Goal: Information Seeking & Learning: Learn about a topic

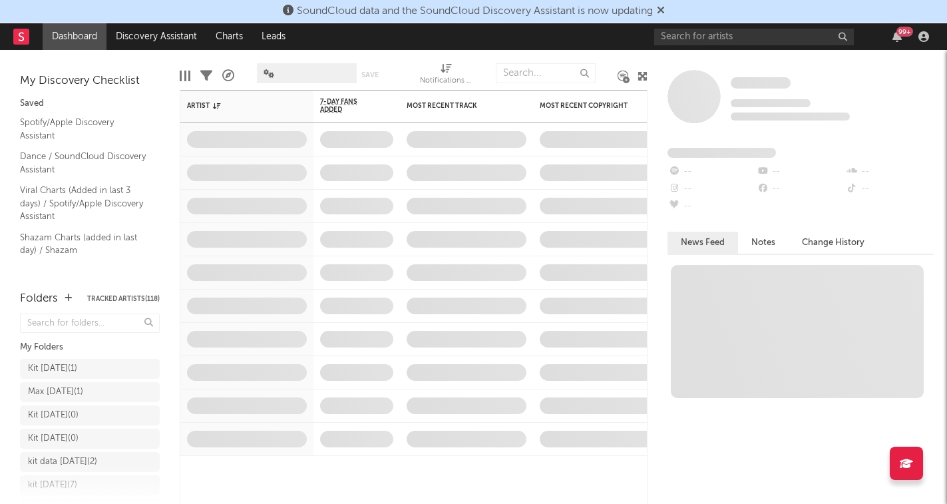
click at [665, 9] on icon at bounding box center [661, 10] width 8 height 11
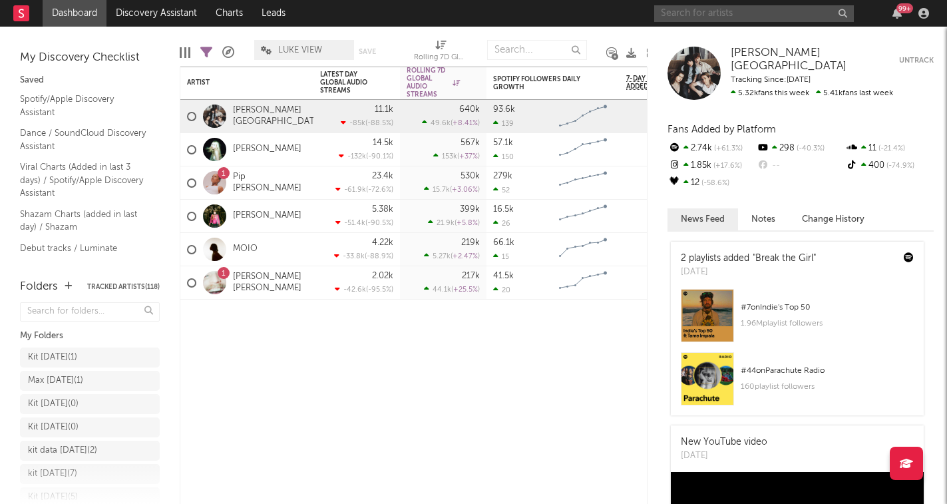
click at [751, 15] on input "text" at bounding box center [754, 13] width 200 height 17
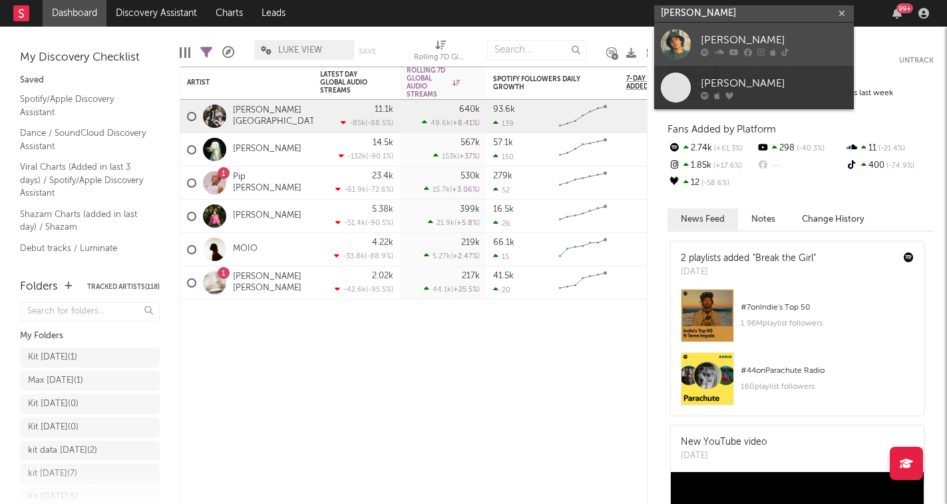
type input "[PERSON_NAME]"
click at [771, 34] on div "[PERSON_NAME]" at bounding box center [774, 40] width 146 height 16
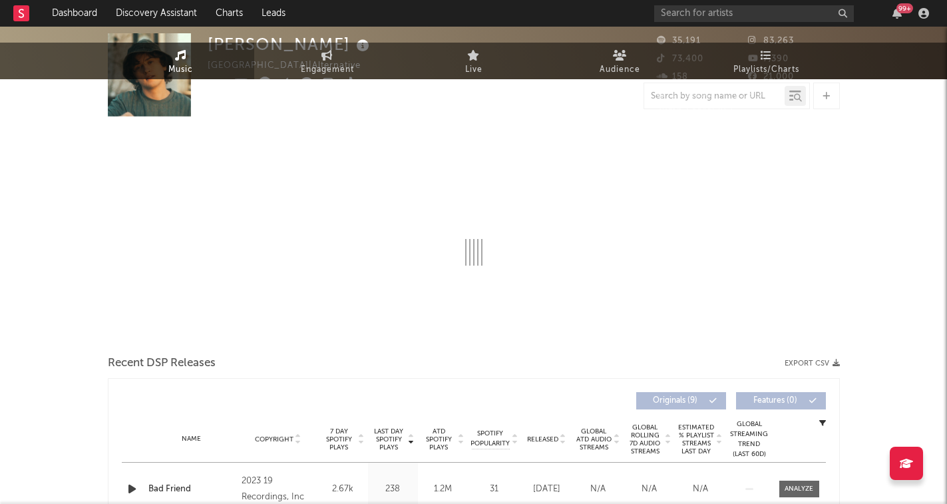
select select "6m"
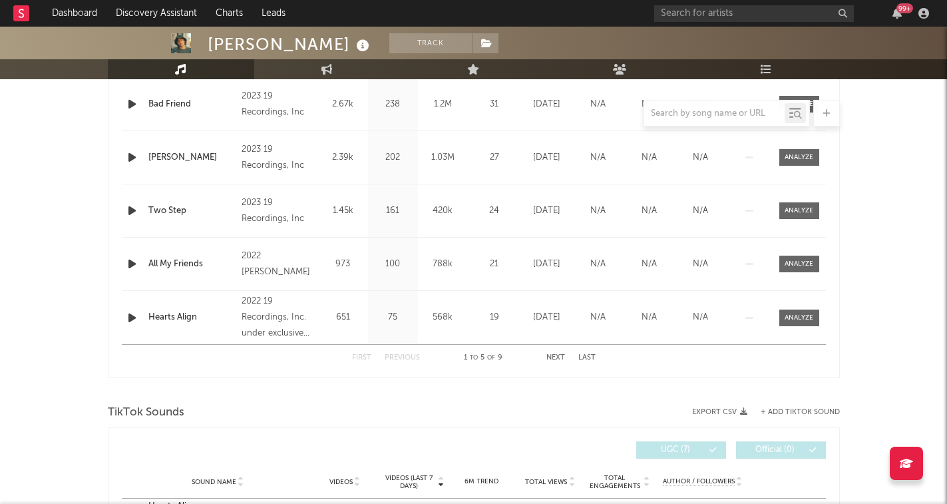
scroll to position [588, 0]
click at [556, 359] on button "Next" at bounding box center [555, 356] width 19 height 7
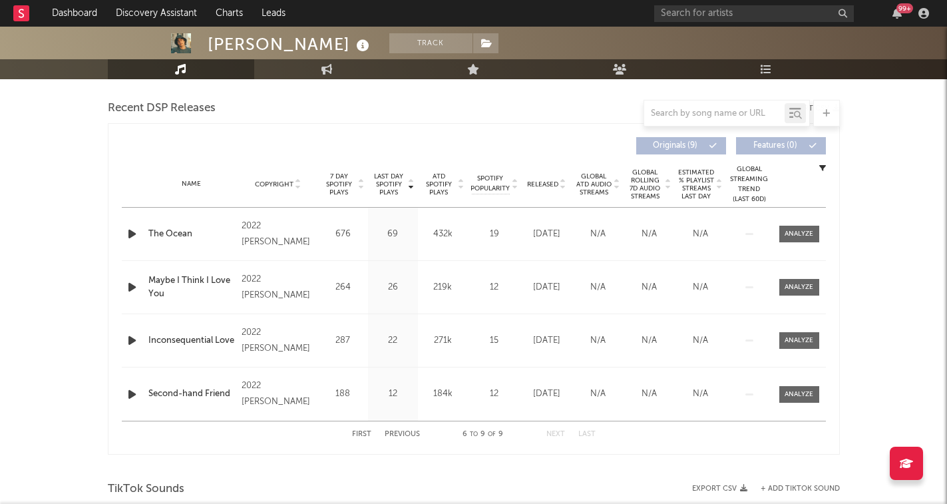
scroll to position [461, 0]
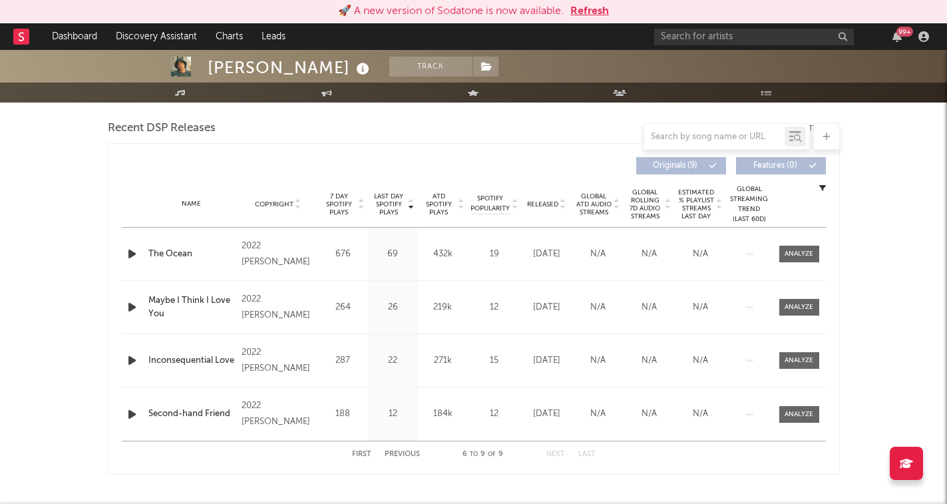
click at [592, 7] on button "Refresh" at bounding box center [589, 11] width 39 height 16
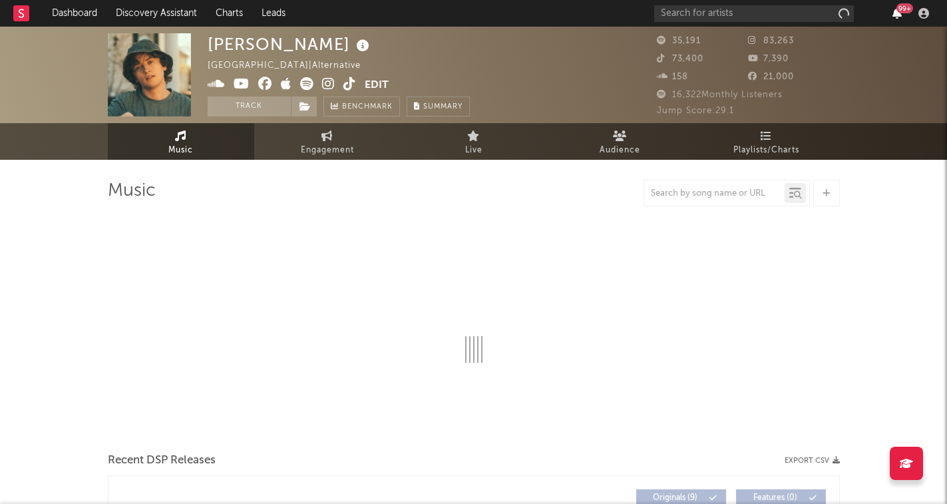
select select "6m"
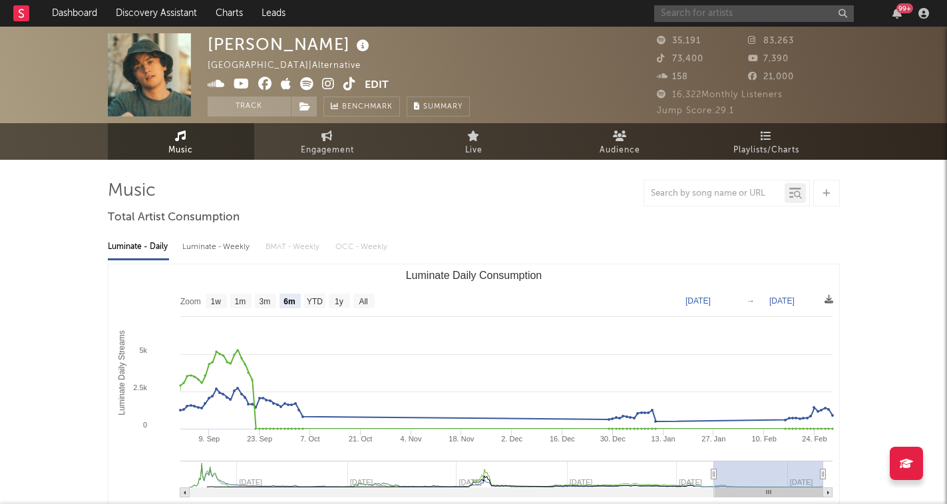
click at [770, 16] on input "text" at bounding box center [754, 13] width 200 height 17
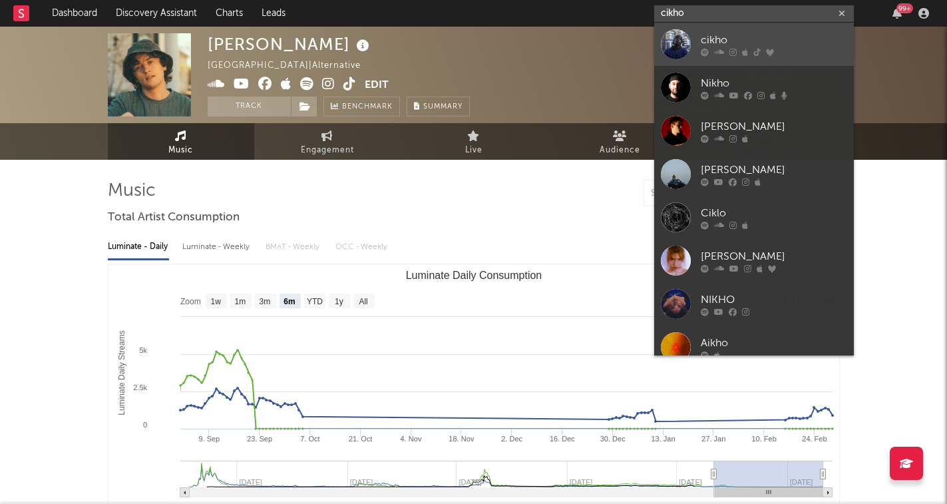
type input "cikho"
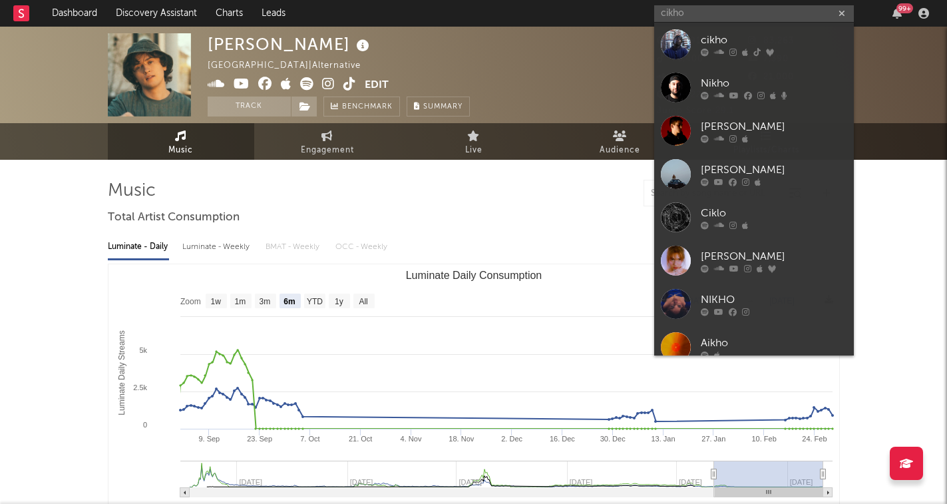
click at [791, 44] on div "cikho" at bounding box center [774, 40] width 146 height 16
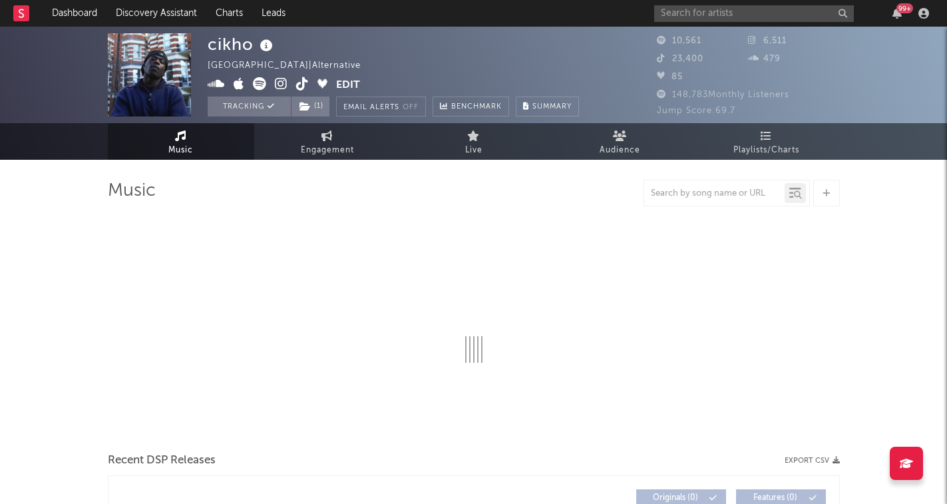
select select "6m"
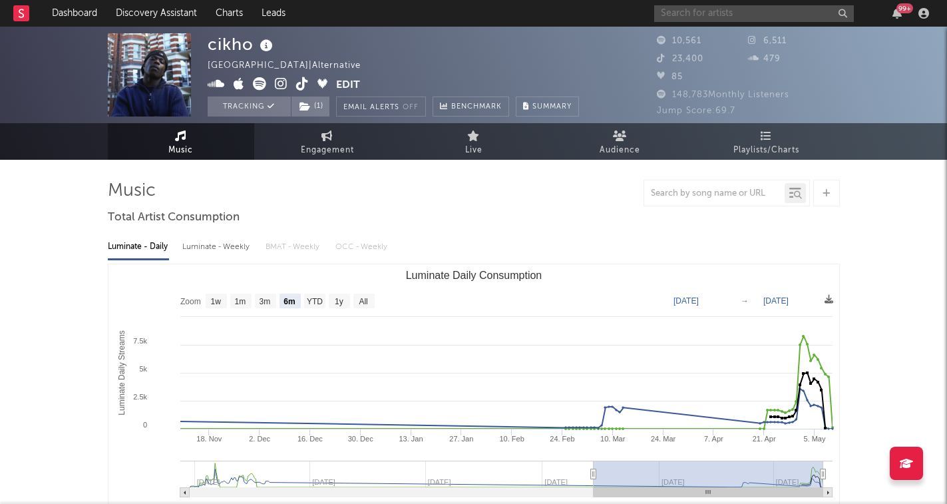
click at [758, 19] on input "text" at bounding box center [754, 13] width 200 height 17
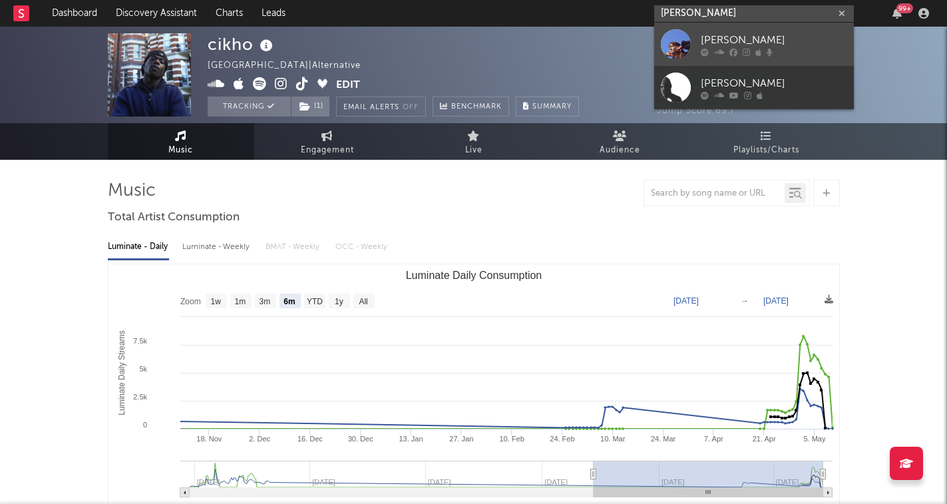
type input "winnie raeder"
click at [774, 47] on div "Winnie Raeder" at bounding box center [774, 40] width 146 height 16
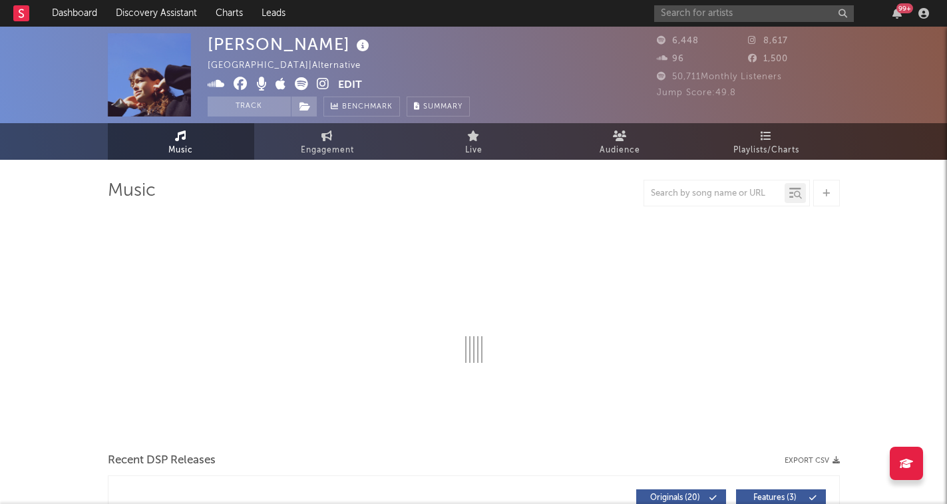
select select "6m"
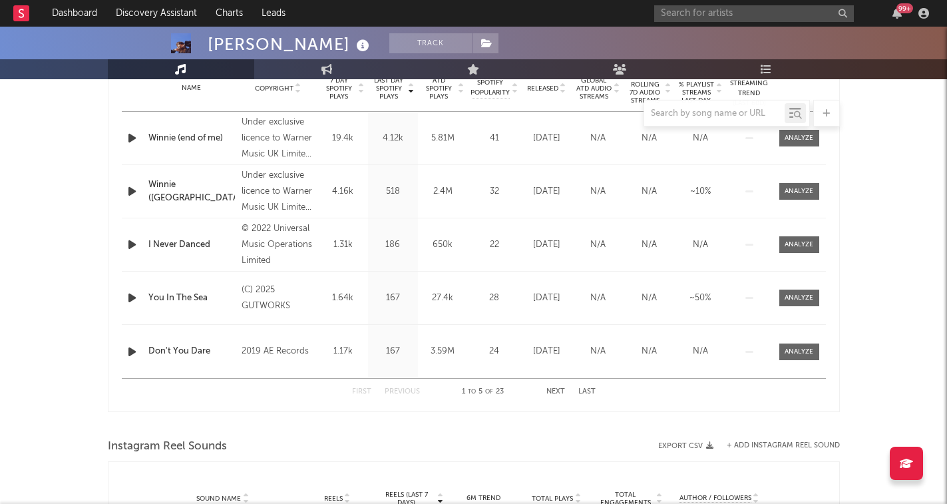
scroll to position [556, 0]
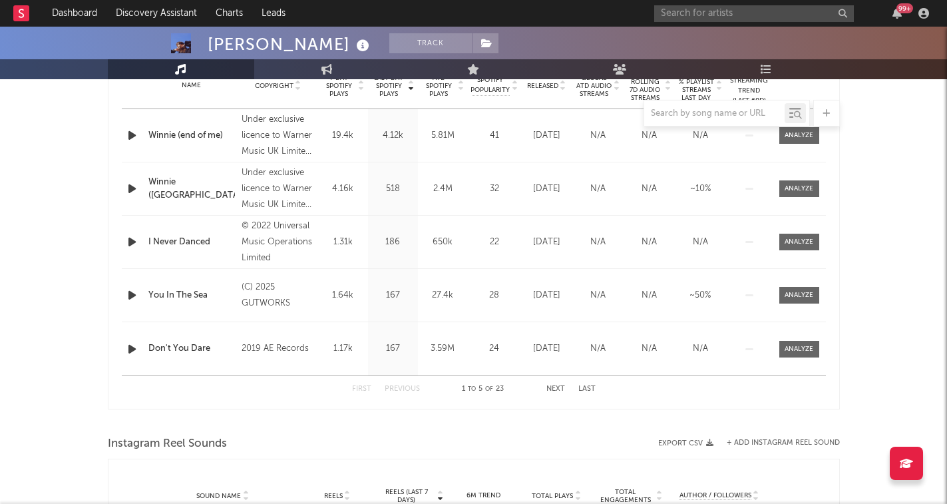
click at [551, 386] on button "Next" at bounding box center [555, 388] width 19 height 7
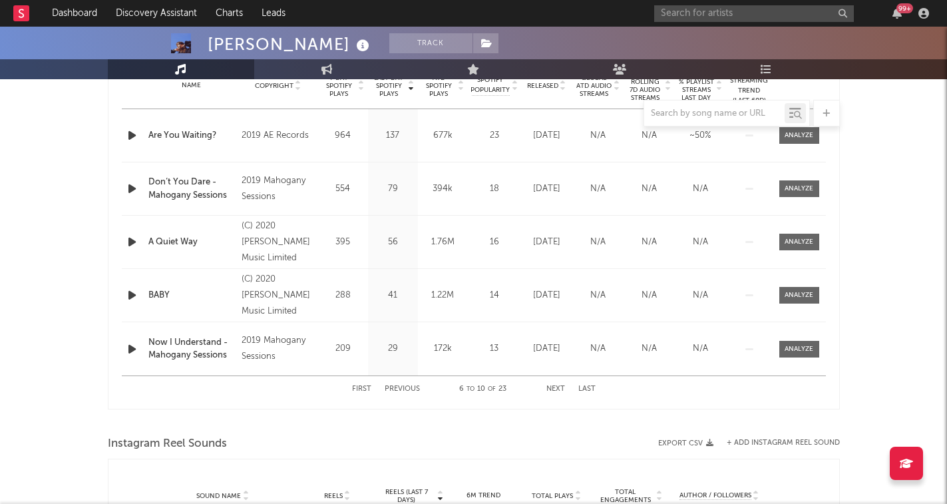
click at [561, 386] on button "Next" at bounding box center [555, 388] width 19 height 7
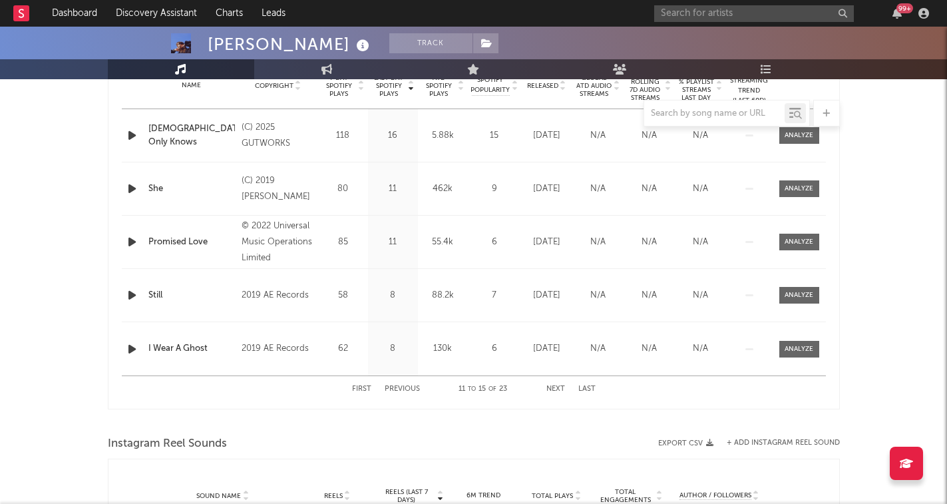
click at [561, 386] on button "Next" at bounding box center [555, 388] width 19 height 7
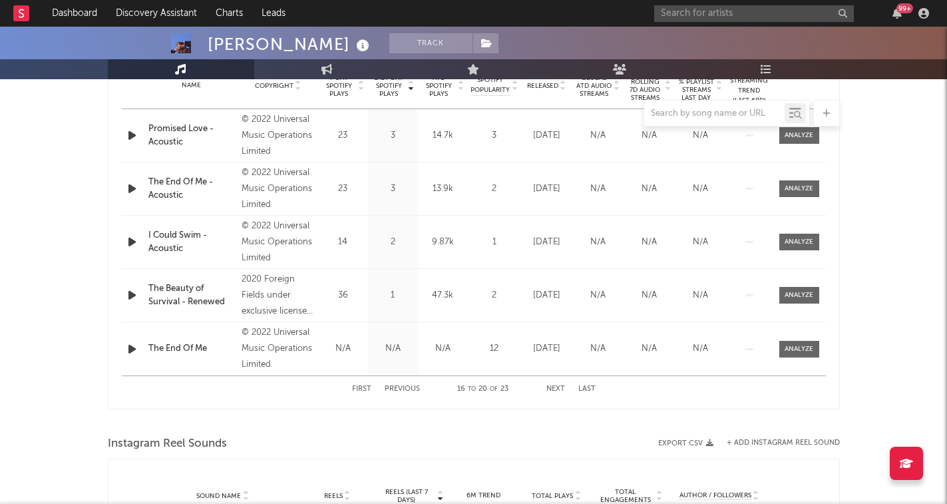
click at [403, 385] on button "Previous" at bounding box center [402, 388] width 35 height 7
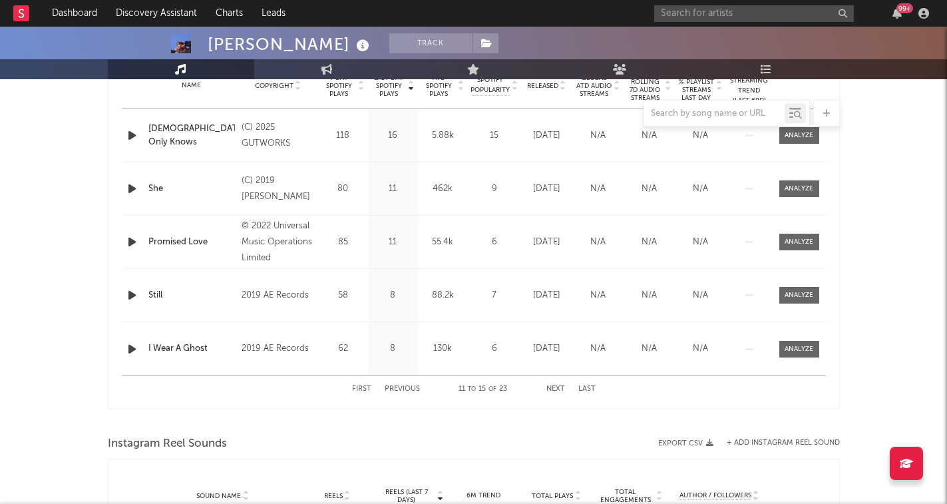
click at [403, 385] on button "Previous" at bounding box center [402, 388] width 35 height 7
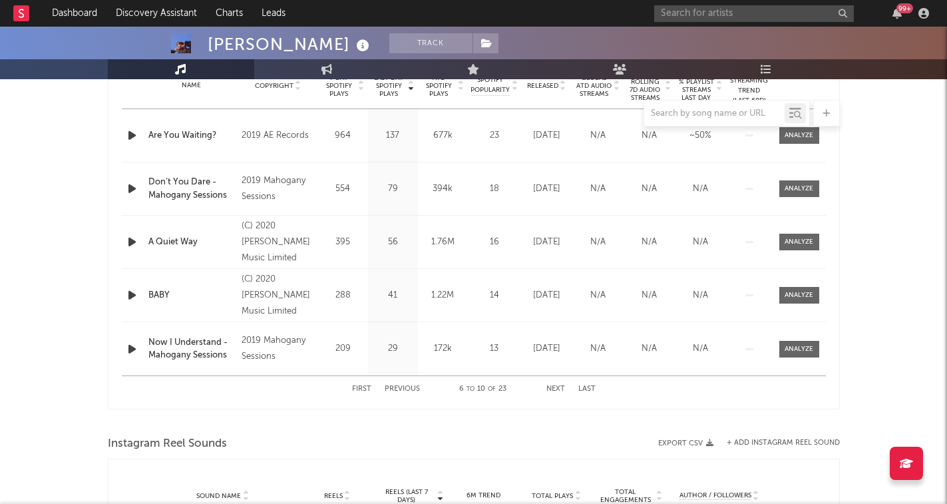
click at [403, 385] on button "Previous" at bounding box center [402, 388] width 35 height 7
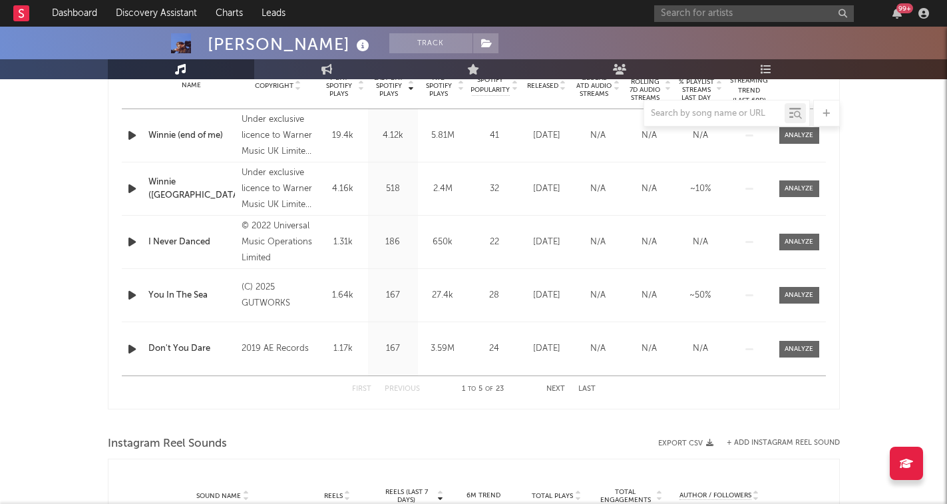
click at [136, 140] on icon "button" at bounding box center [132, 135] width 14 height 17
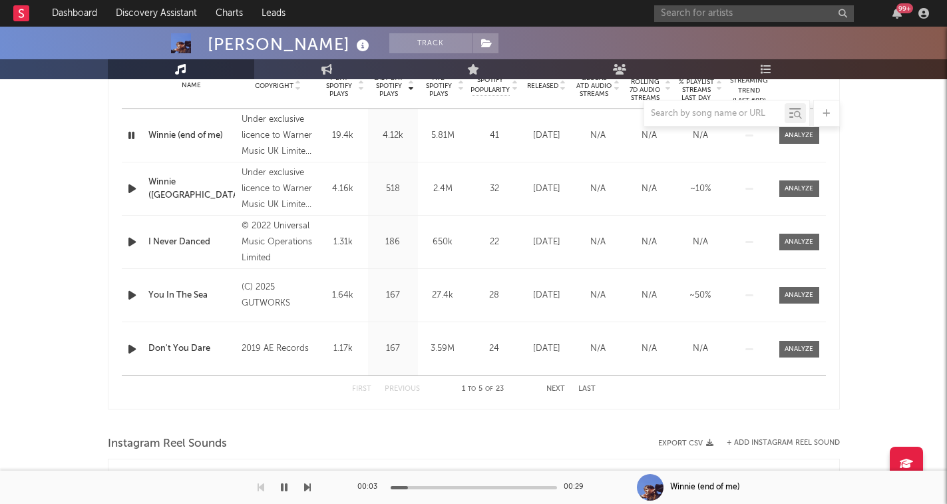
click at [130, 136] on icon "button" at bounding box center [131, 135] width 13 height 17
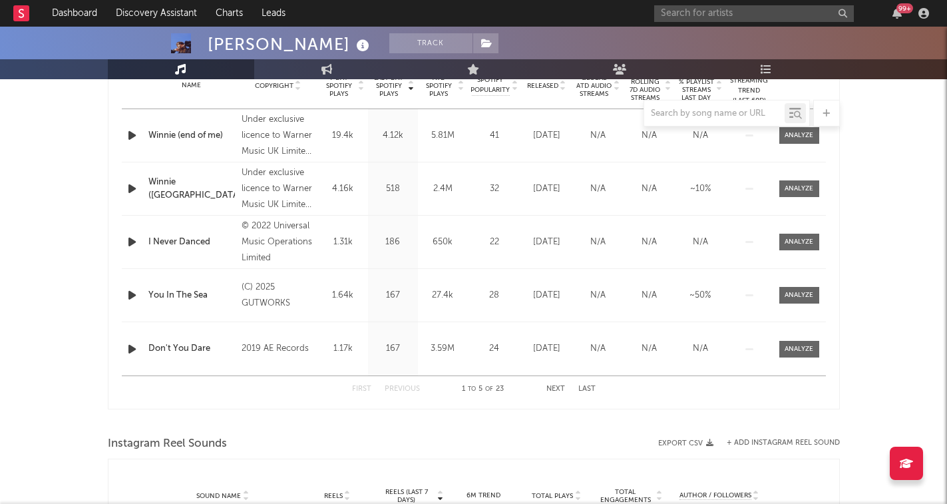
click at [130, 136] on icon "button" at bounding box center [132, 135] width 14 height 17
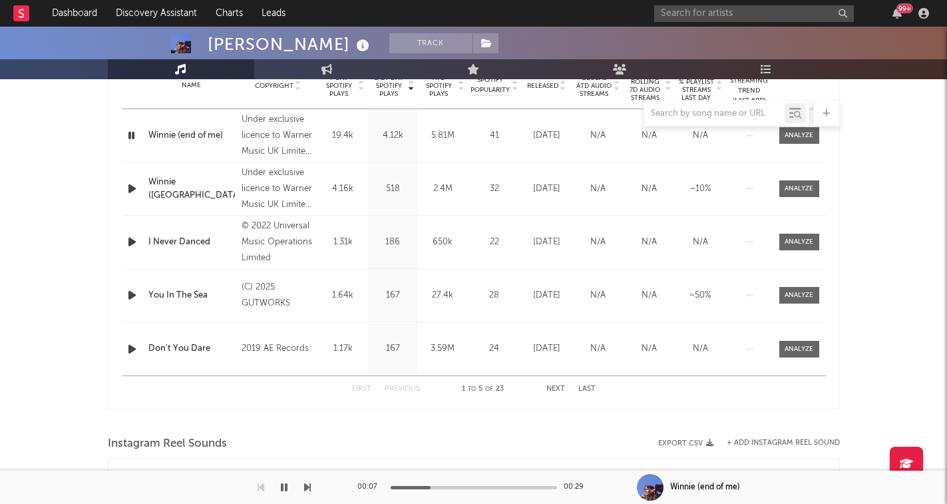
click at [310, 489] on icon "button" at bounding box center [307, 487] width 7 height 11
click at [305, 487] on icon "button" at bounding box center [307, 487] width 7 height 11
click at [305, 486] on icon "button" at bounding box center [307, 487] width 7 height 11
click at [287, 491] on icon "button" at bounding box center [284, 487] width 7 height 11
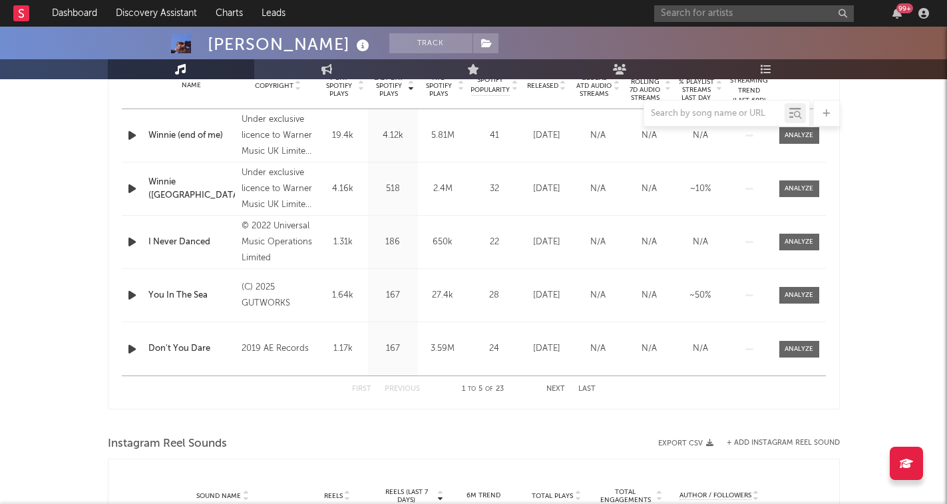
click at [550, 385] on div "First Previous 1 to 5 of 23 Next Last" at bounding box center [474, 389] width 244 height 26
click at [550, 387] on button "Next" at bounding box center [555, 388] width 19 height 7
